Goal: Task Accomplishment & Management: Manage account settings

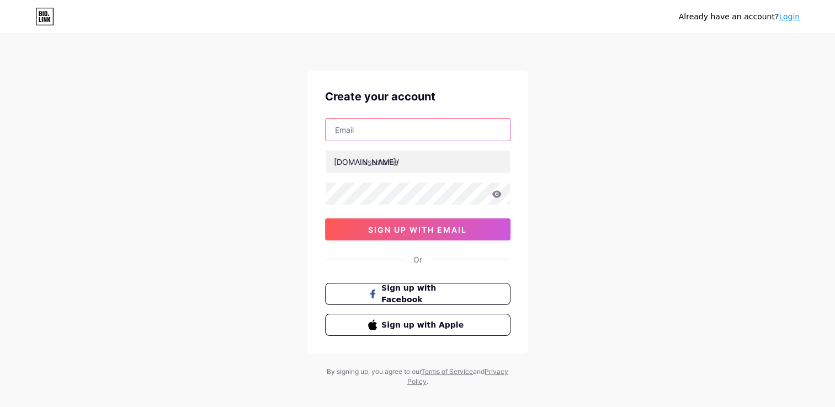
click at [375, 136] on input "text" at bounding box center [418, 130] width 184 height 22
click at [792, 19] on link "Login" at bounding box center [789, 16] width 21 height 9
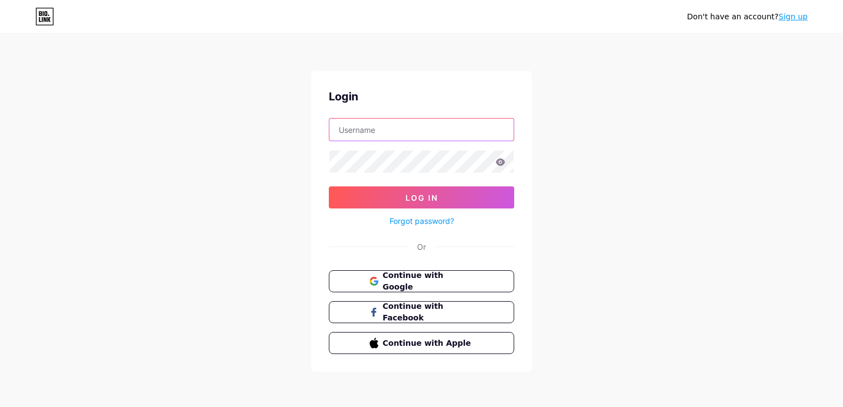
click at [428, 135] on input "text" at bounding box center [421, 130] width 184 height 22
type input "pranavakp"
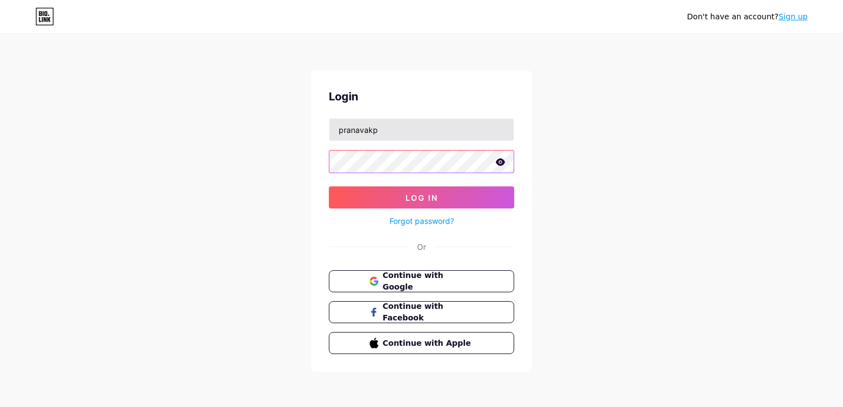
click at [329, 186] on button "Log In" at bounding box center [421, 197] width 185 height 22
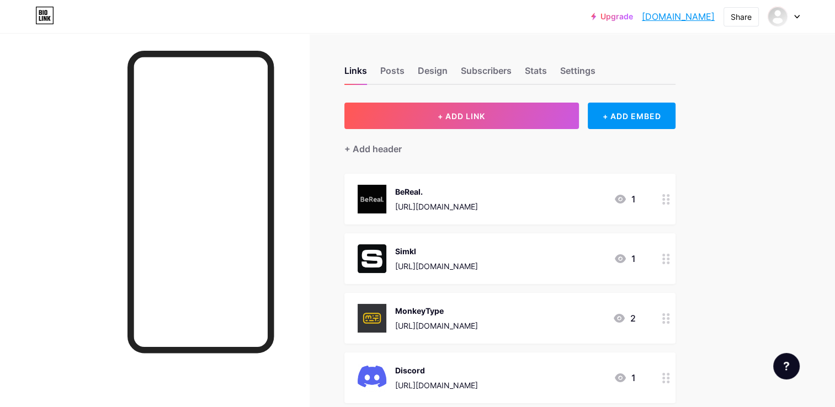
click at [792, 18] on div at bounding box center [784, 17] width 32 height 20
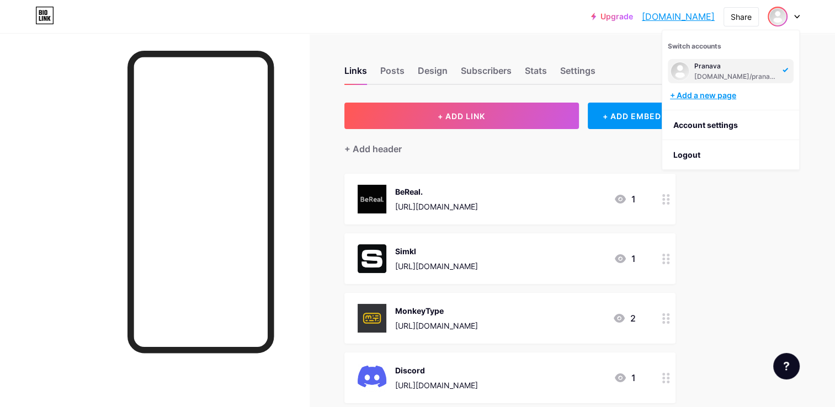
click at [716, 94] on div "+ Add a new page" at bounding box center [732, 95] width 124 height 11
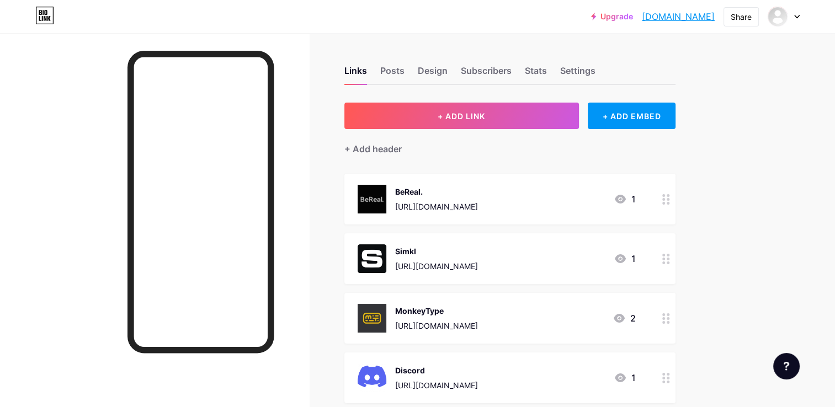
click at [792, 18] on div at bounding box center [784, 17] width 32 height 20
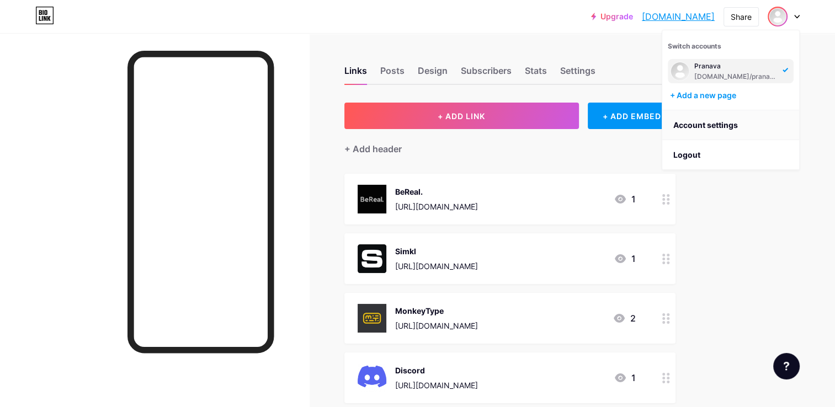
click at [744, 124] on link "Account settings" at bounding box center [730, 125] width 137 height 30
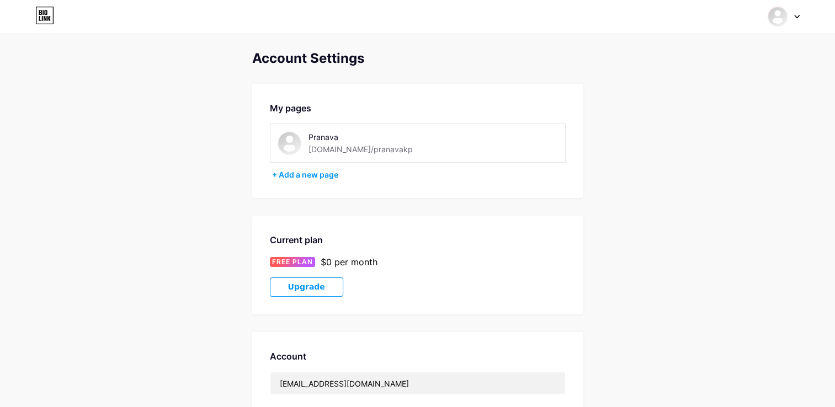
click at [391, 148] on div "Pranava [DOMAIN_NAME]/pranavakp" at bounding box center [375, 143] width 134 height 25
click at [43, 15] on icon at bounding box center [44, 16] width 19 height 18
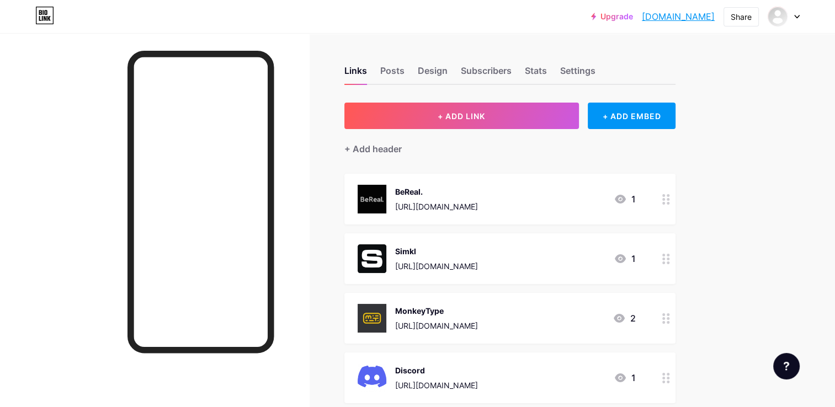
click at [795, 26] on div "Upgrade pranavakp.bio.l... [DOMAIN_NAME] Share Switch accounts Pranava [DOMAIN_…" at bounding box center [417, 16] width 835 height 33
click at [798, 19] on div at bounding box center [784, 17] width 32 height 20
